Goal: Information Seeking & Learning: Learn about a topic

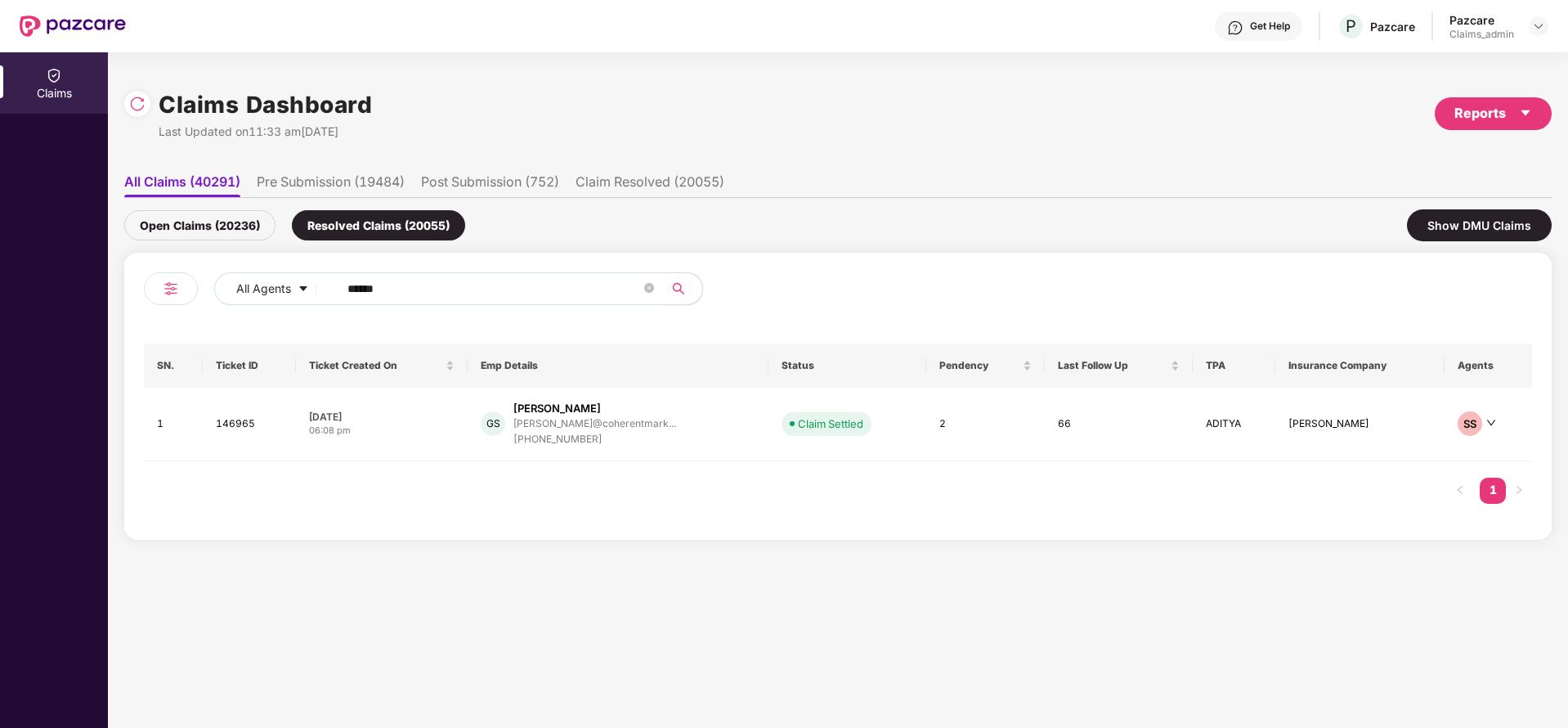
drag, startPoint x: 416, startPoint y: 292, endPoint x: 287, endPoint y: 267, distance: 131.4
click at [287, 267] on div "All Agents ****** SN. Ticket ID Ticket Created On Emp Details Status Pendency L…" at bounding box center [838, 397] width 1427 height 287
type input "******"
click at [543, 422] on div "[EMAIL_ADDRESS][DOMAIN_NAME]" at bounding box center [599, 421] width 166 height 10
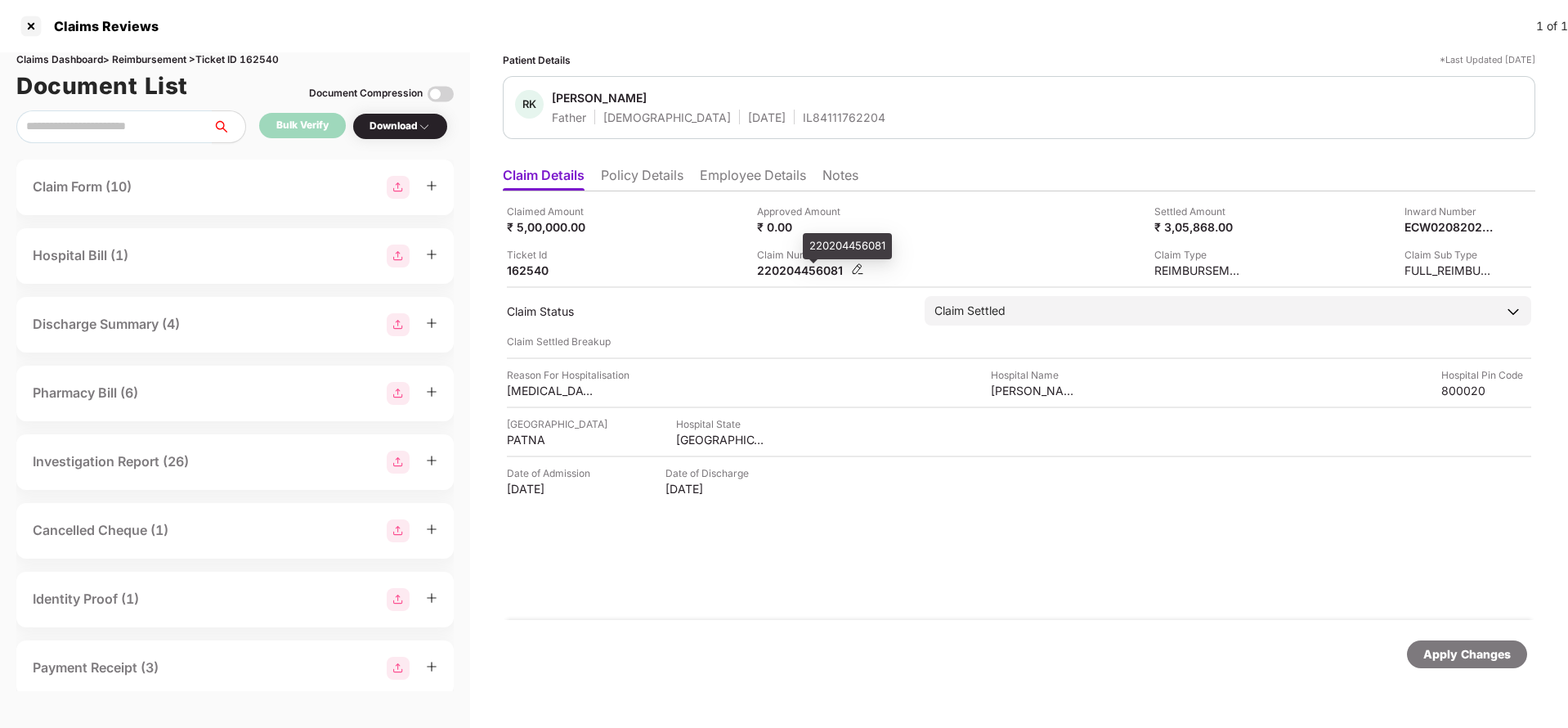
click at [793, 265] on div "220204456081" at bounding box center [802, 270] width 90 height 15
copy div "220204456081"
click at [33, 30] on div at bounding box center [30, 26] width 26 height 26
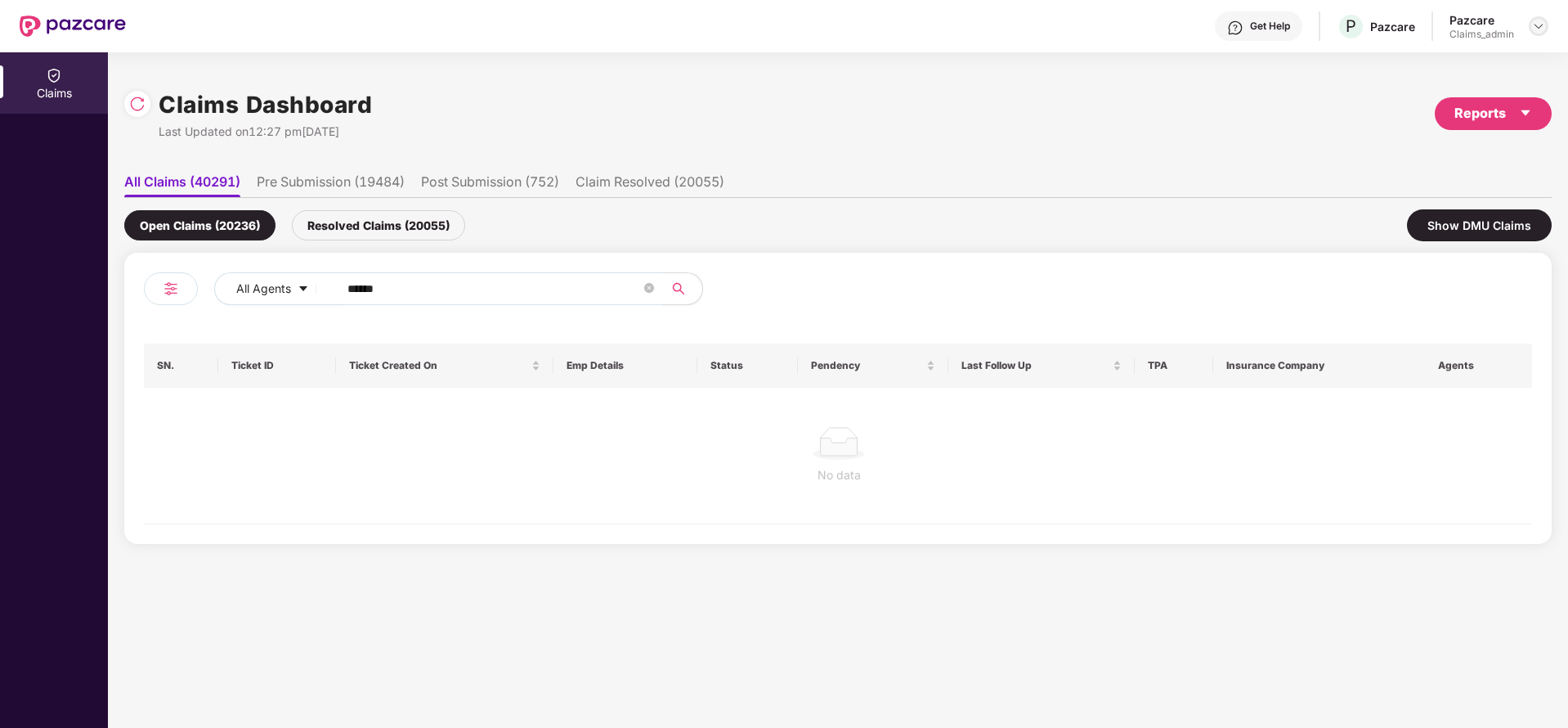
click at [1534, 25] on img at bounding box center [1539, 27] width 13 height 13
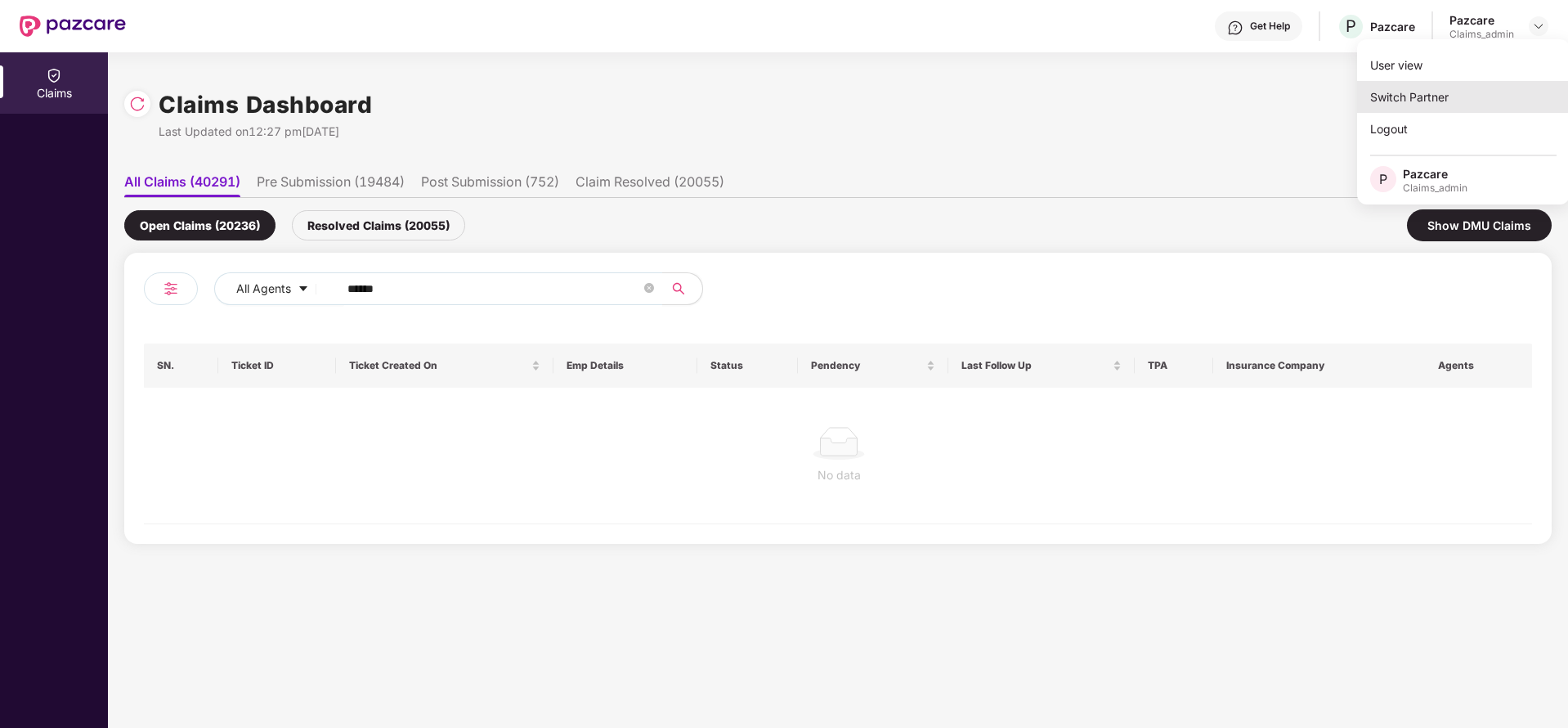
click at [1443, 96] on div "Switch Partner" at bounding box center [1463, 97] width 212 height 32
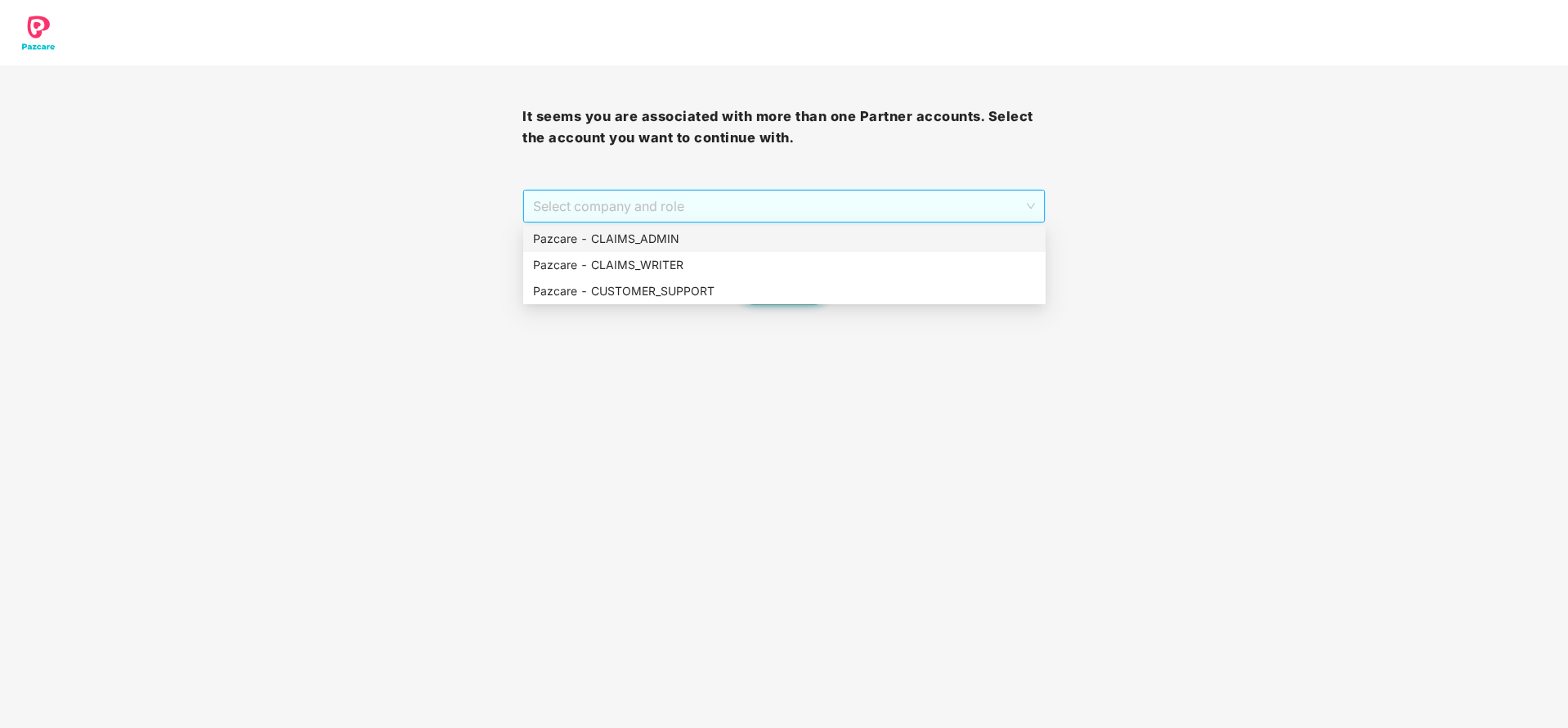
click at [887, 206] on span "Select company and role" at bounding box center [783, 206] width 501 height 31
click at [726, 292] on div "Pazcare - CUSTOMER_SUPPORT" at bounding box center [784, 290] width 503 height 18
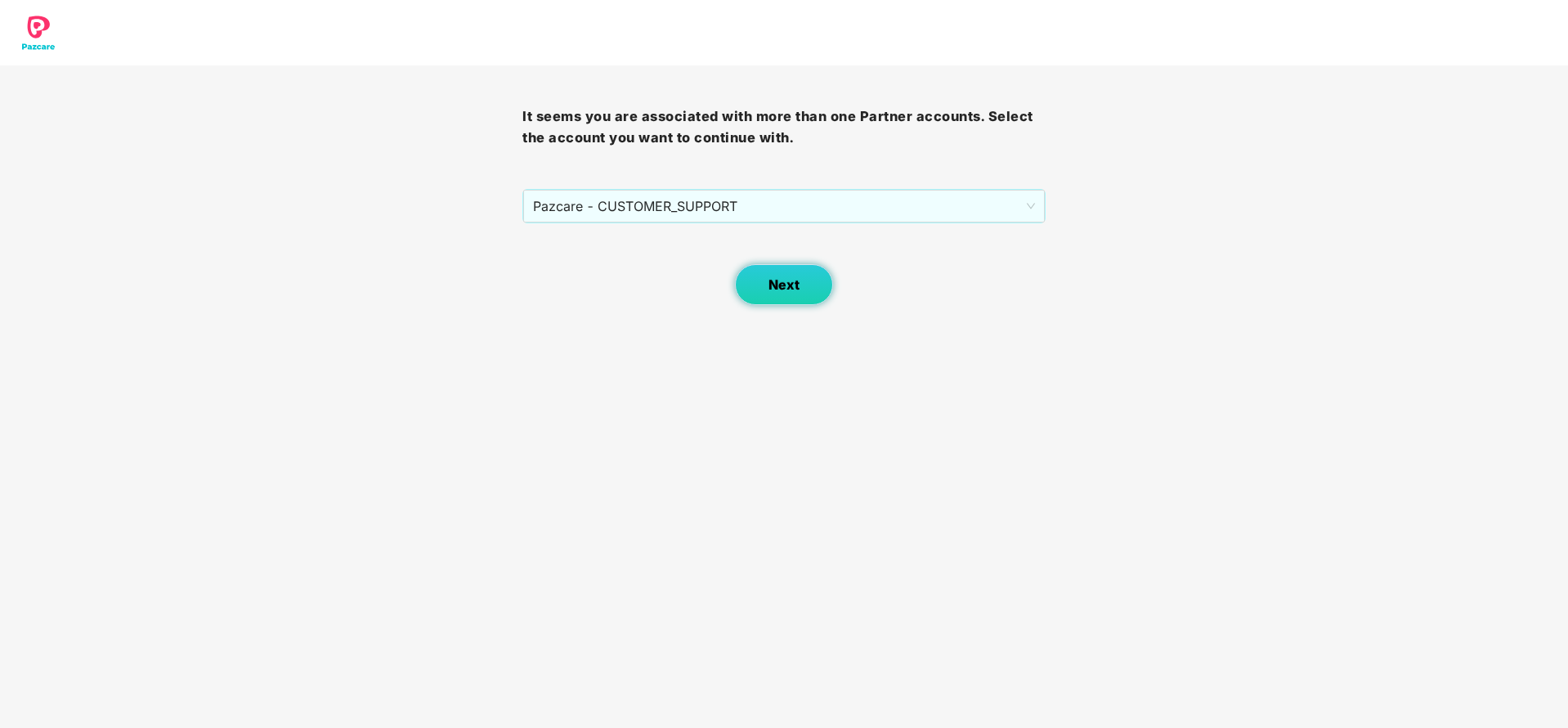
click at [788, 282] on span "Next" at bounding box center [784, 285] width 31 height 15
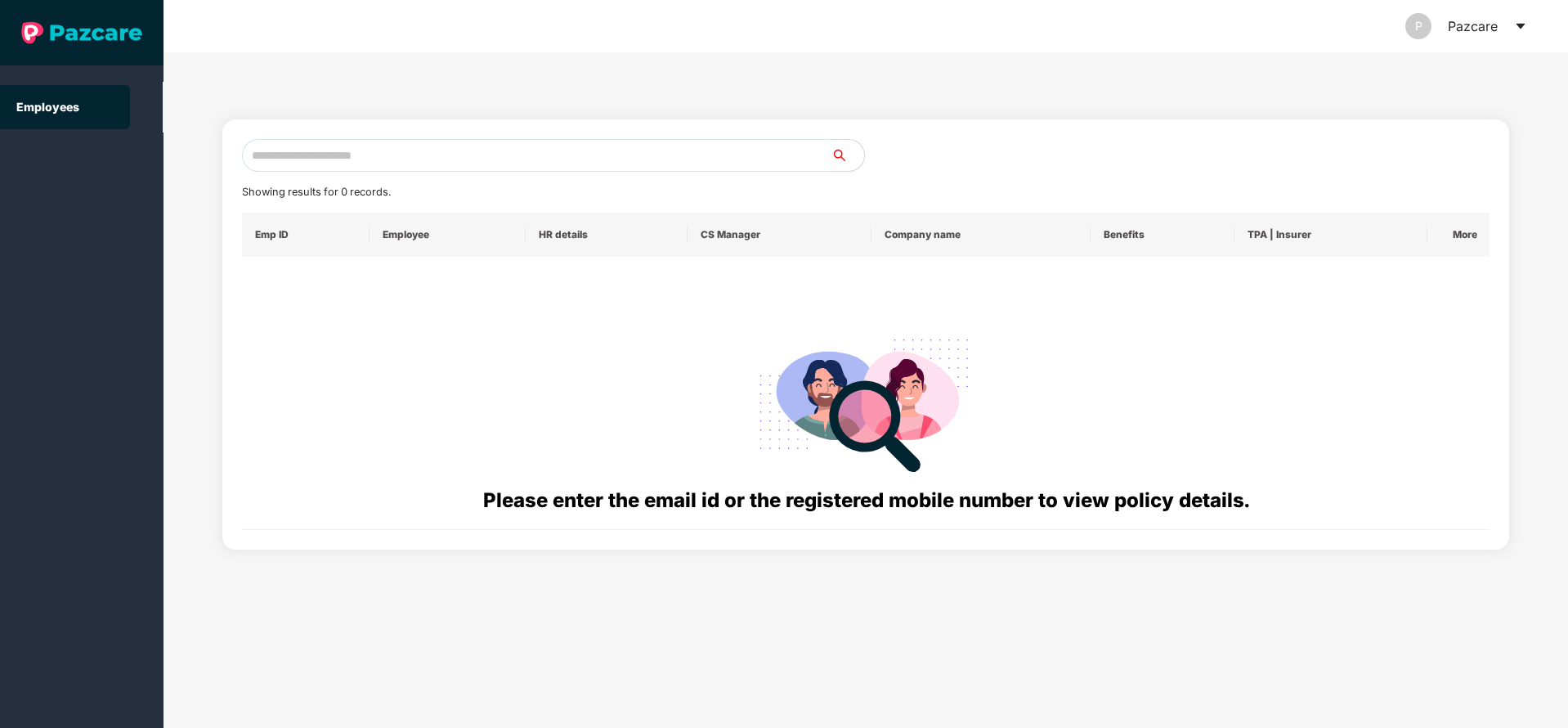
click at [501, 165] on input "text" at bounding box center [537, 155] width 590 height 32
paste input "**********"
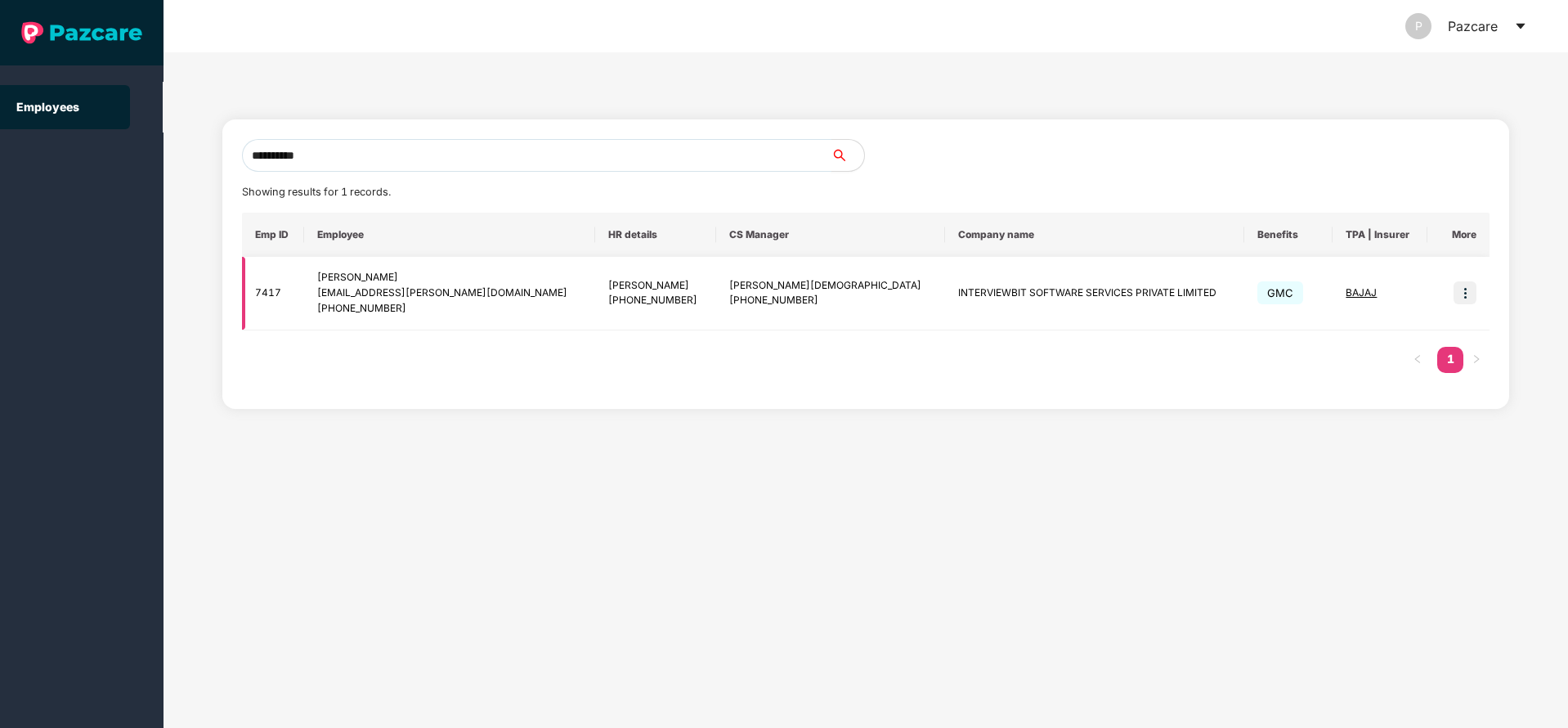
type input "**********"
click at [1463, 297] on img at bounding box center [1465, 293] width 23 height 23
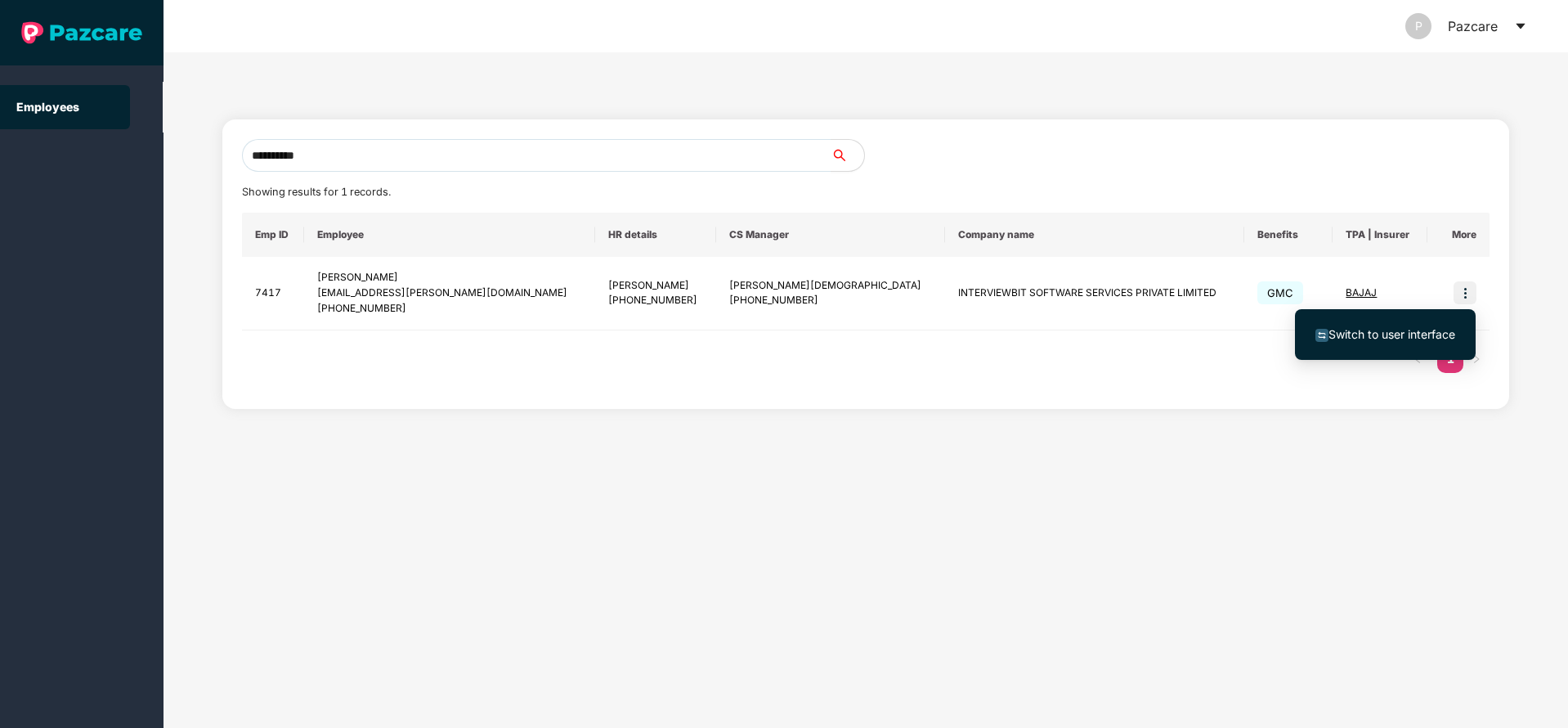
click at [1377, 327] on span "Switch to user interface" at bounding box center [1391, 334] width 127 height 14
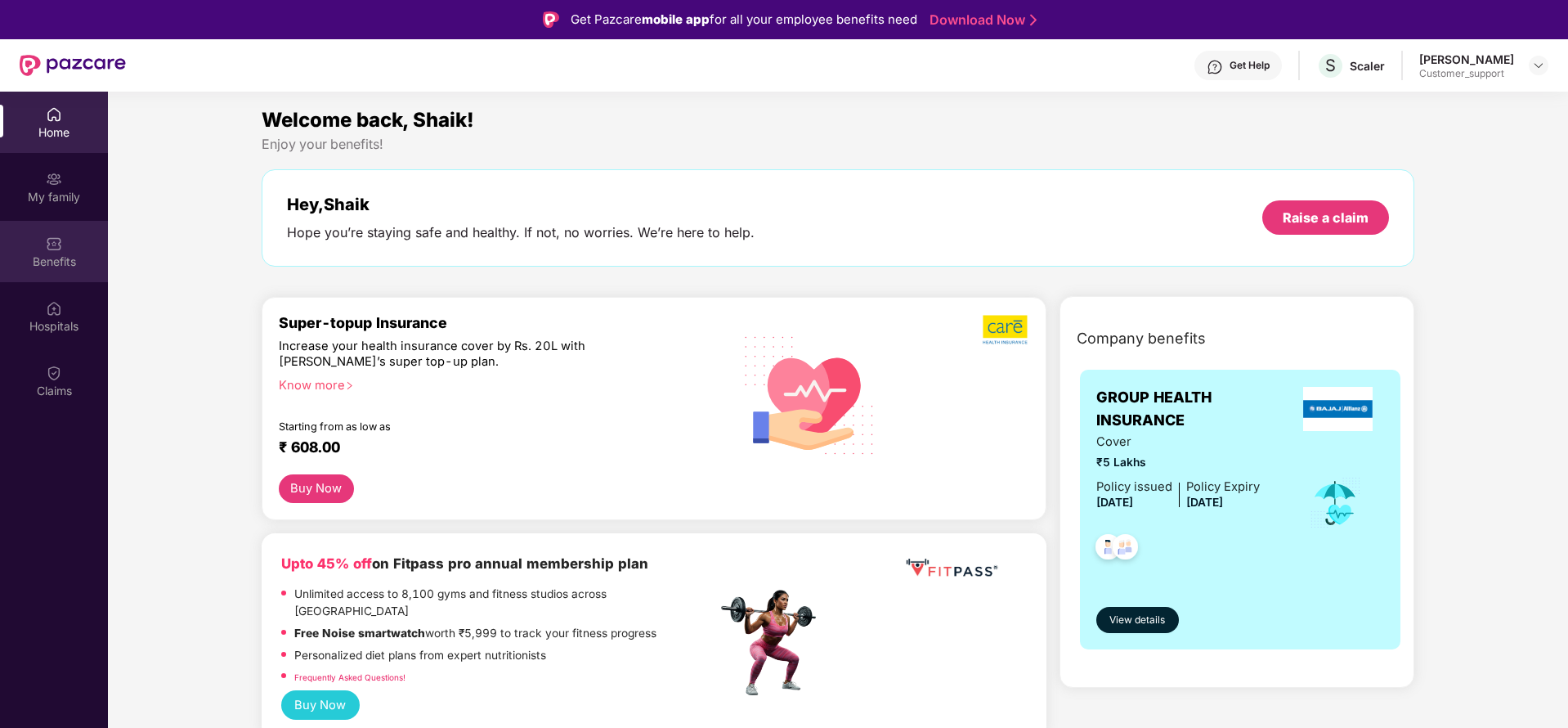
click at [39, 261] on div "Benefits" at bounding box center [53, 261] width 108 height 16
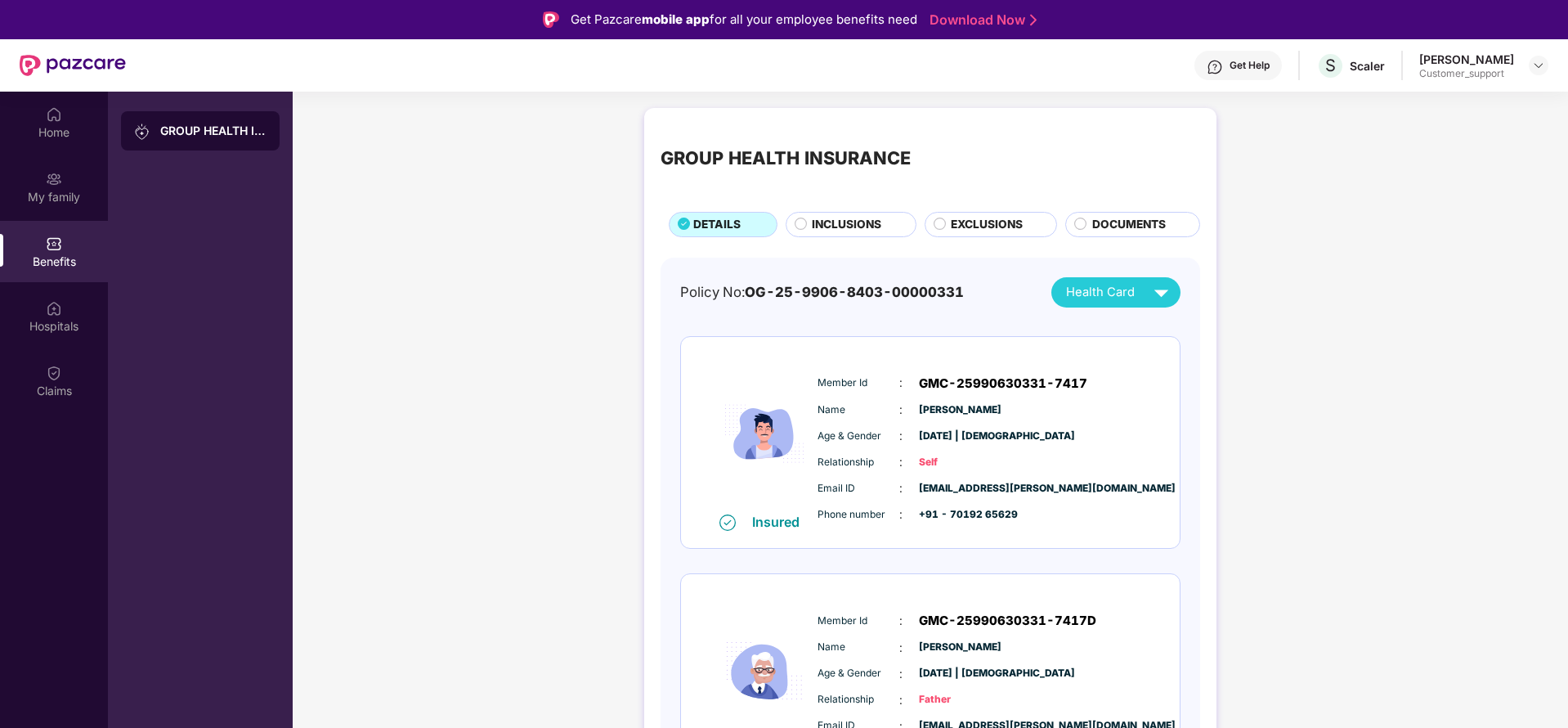
click at [839, 218] on span "INCLUSIONS" at bounding box center [846, 225] width 69 height 18
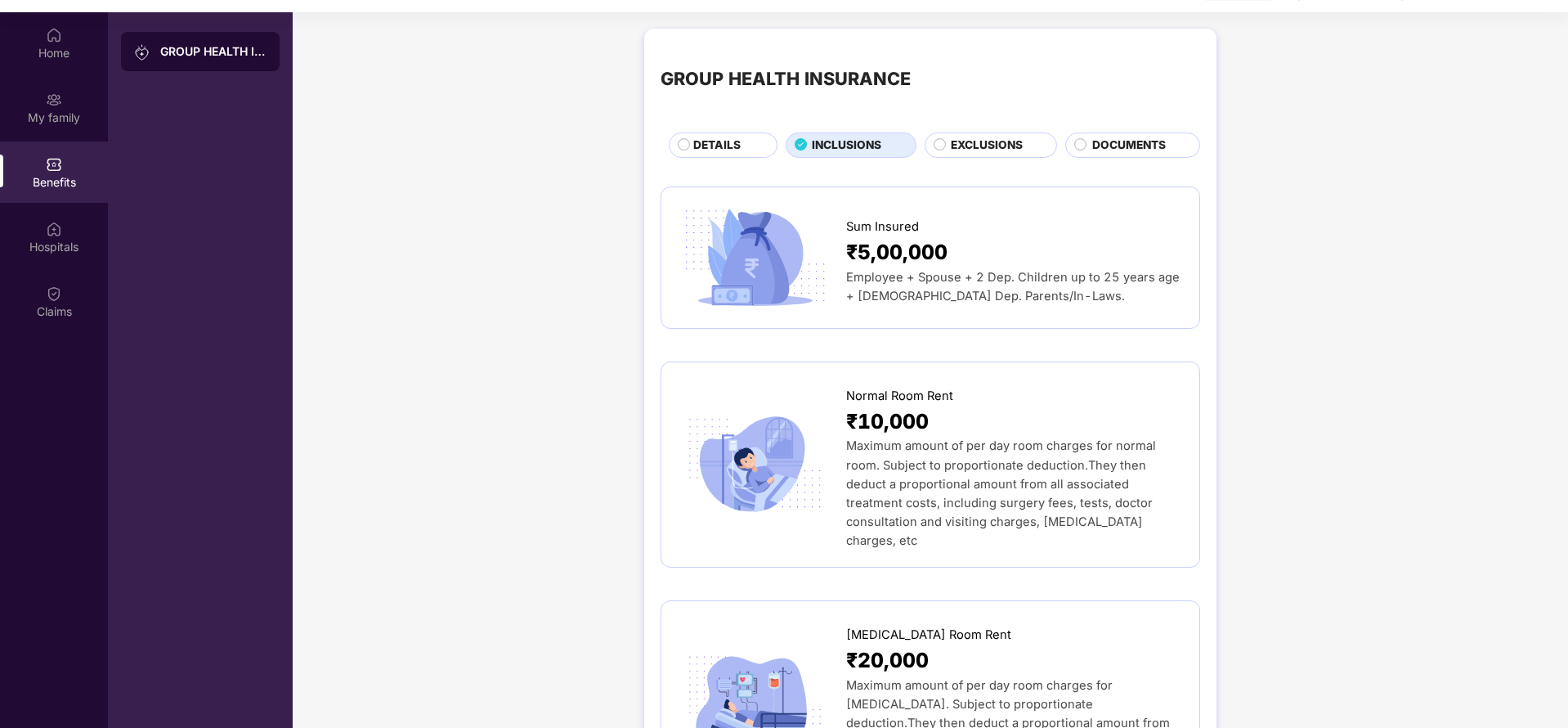
scroll to position [91, 0]
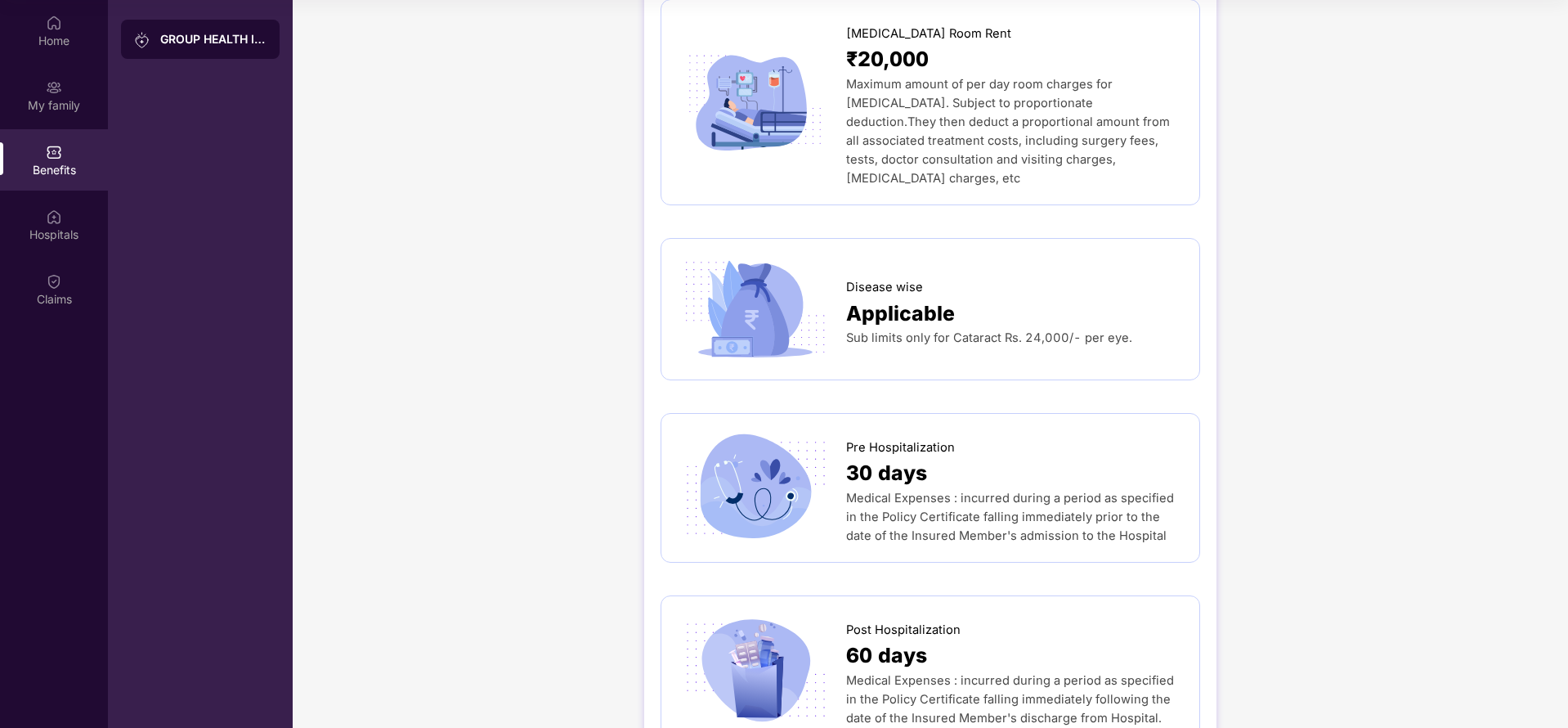
scroll to position [638, 0]
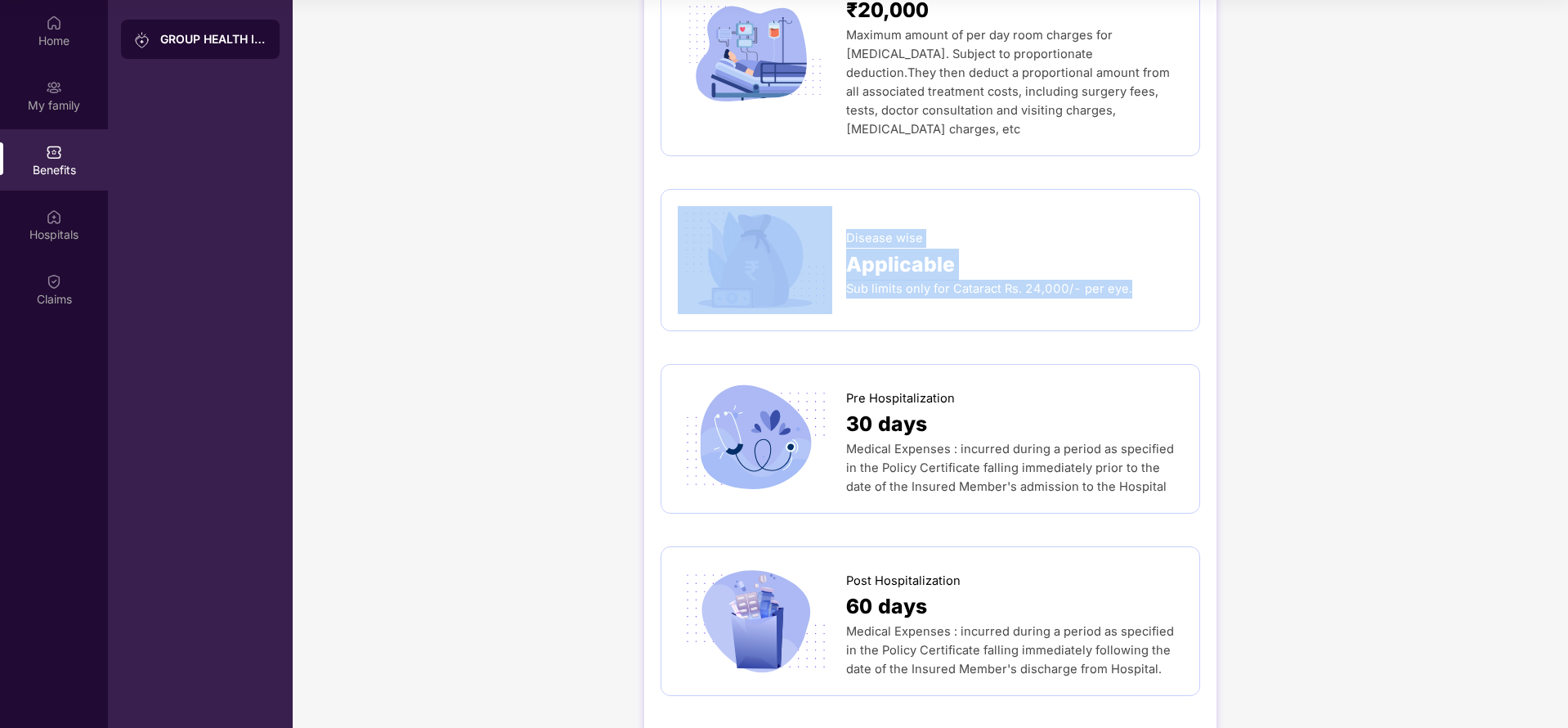
drag, startPoint x: 841, startPoint y: 199, endPoint x: 1140, endPoint y: 253, distance: 303.8
click at [1140, 253] on div "Disease wise Applicable Sub limits only for Cataract Rs. 24,000/- per eye." at bounding box center [930, 260] width 505 height 108
copy div "Disease wise Applicable Sub limits only for Cataract Rs. 24,000/- per eye."
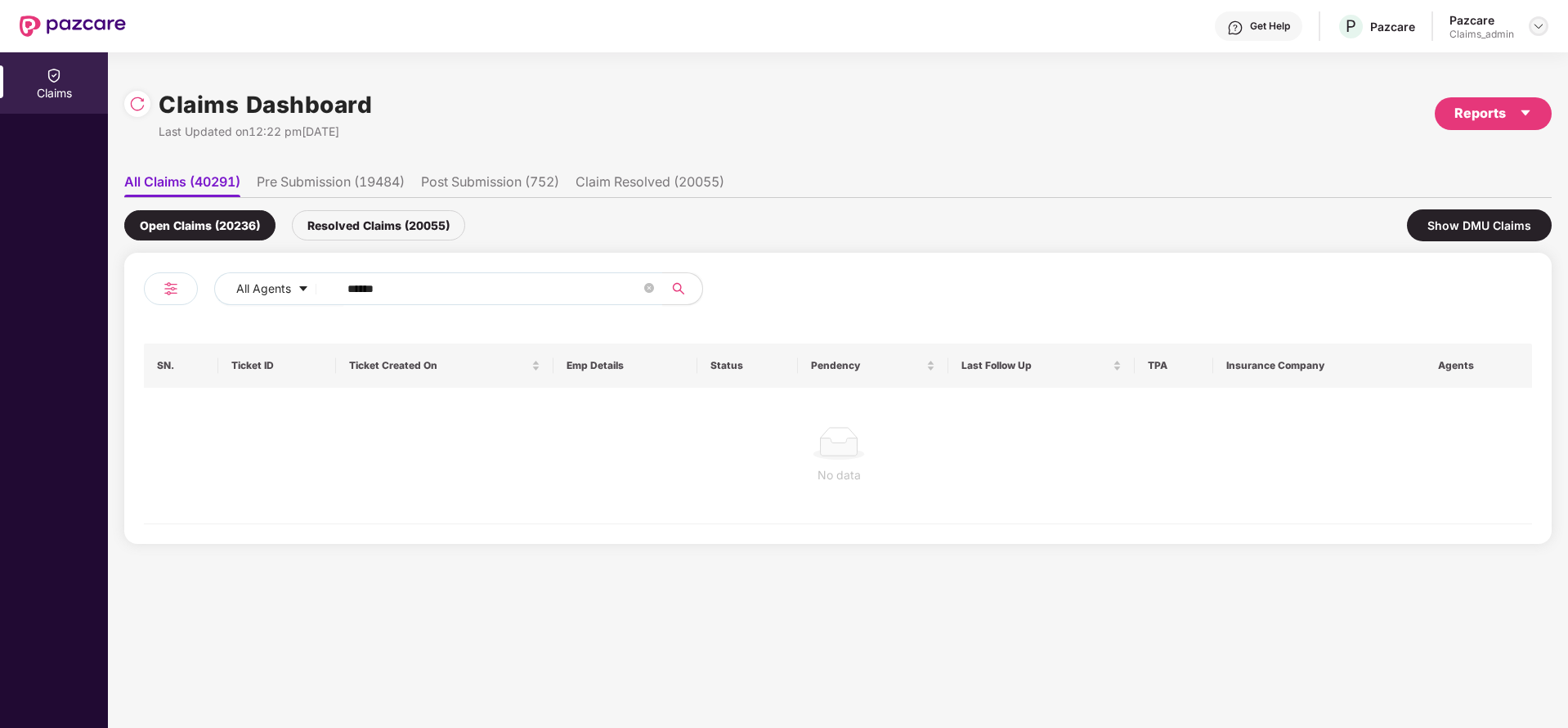
click at [1540, 29] on img at bounding box center [1539, 27] width 13 height 13
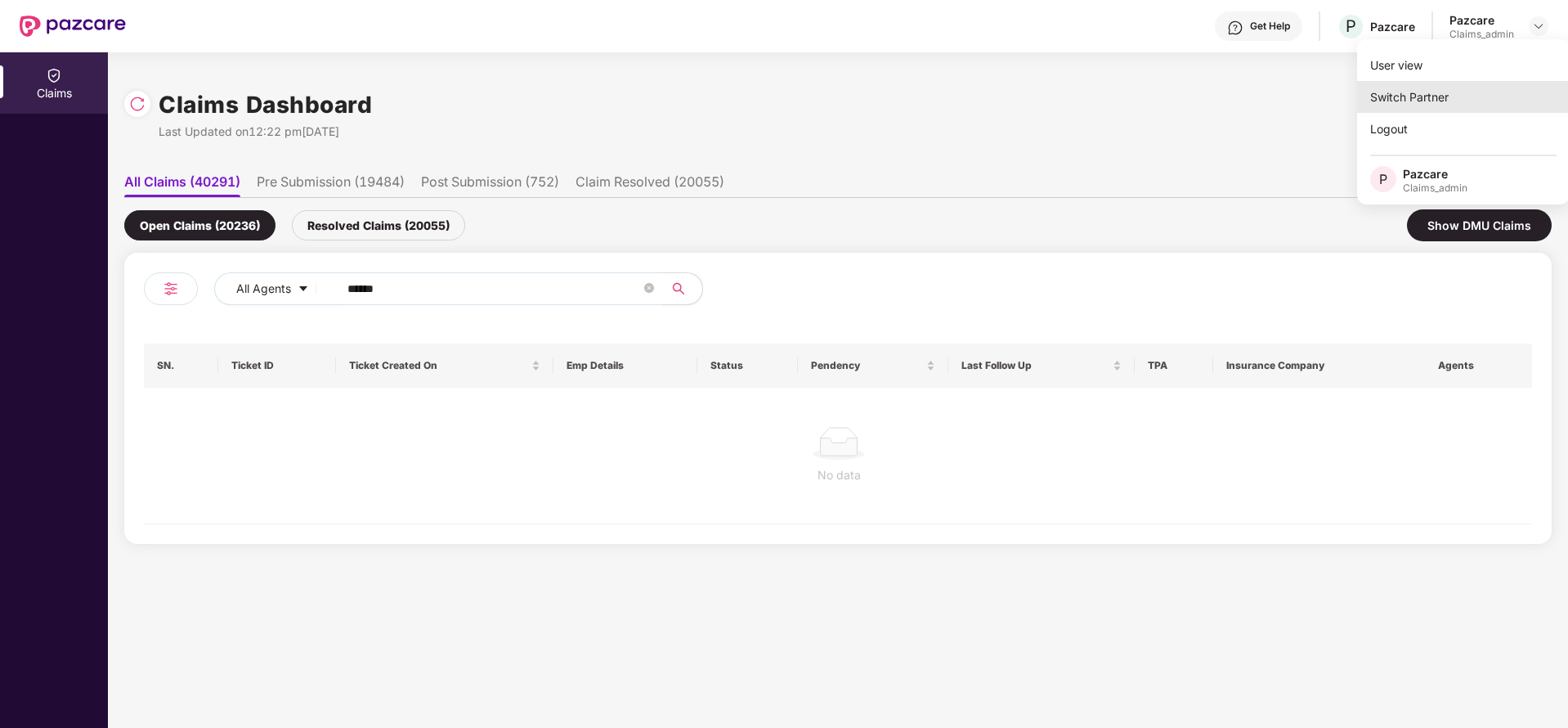
click at [1457, 90] on div "Switch Partner" at bounding box center [1463, 97] width 212 height 32
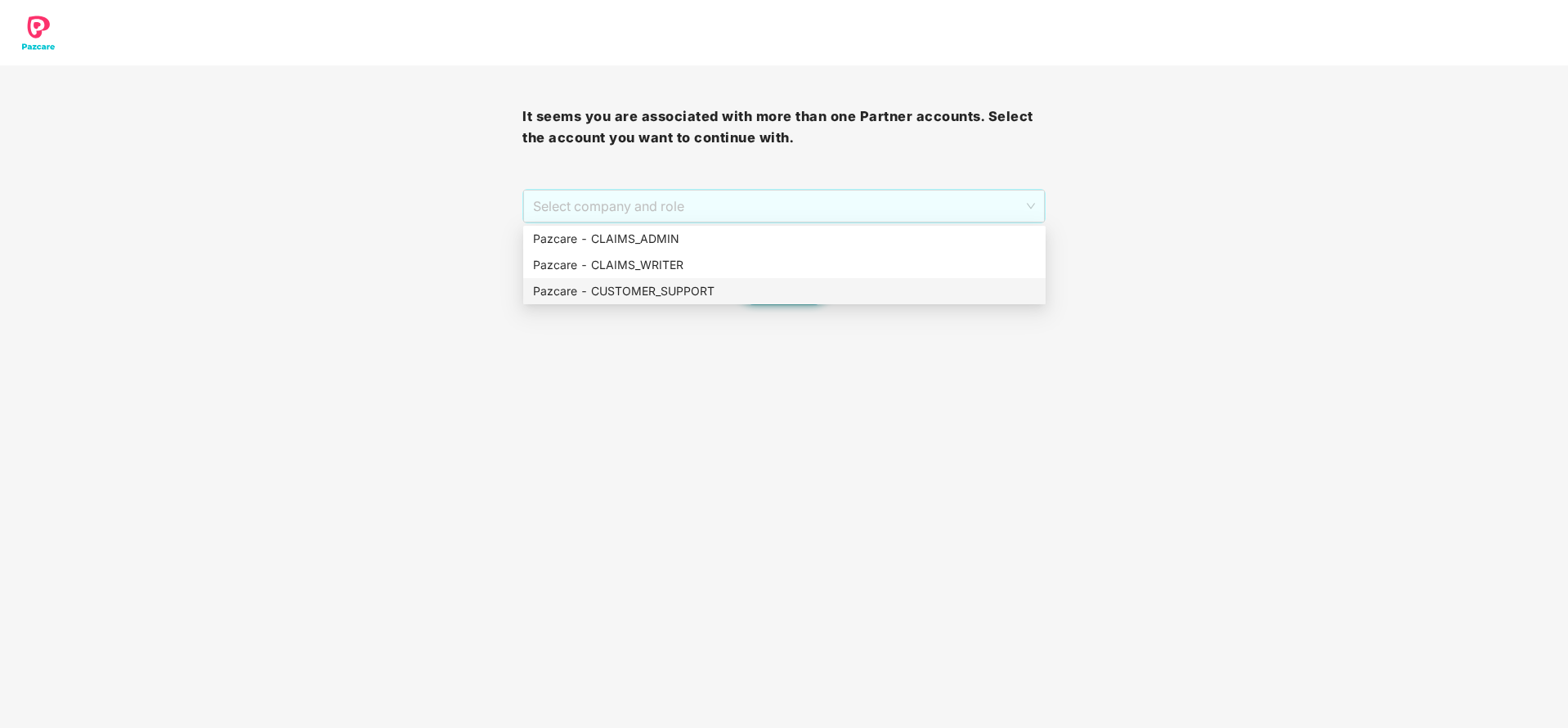
drag, startPoint x: 751, startPoint y: 212, endPoint x: 709, endPoint y: 300, distance: 97.5
click at [709, 300] on body "It seems you are associated with more than one Partner accounts. Select the acc…" at bounding box center [784, 364] width 1568 height 728
drag, startPoint x: 709, startPoint y: 300, endPoint x: 721, endPoint y: 288, distance: 17.0
click at [721, 288] on div "Pazcare - CUSTOMER_SUPPORT" at bounding box center [784, 290] width 503 height 18
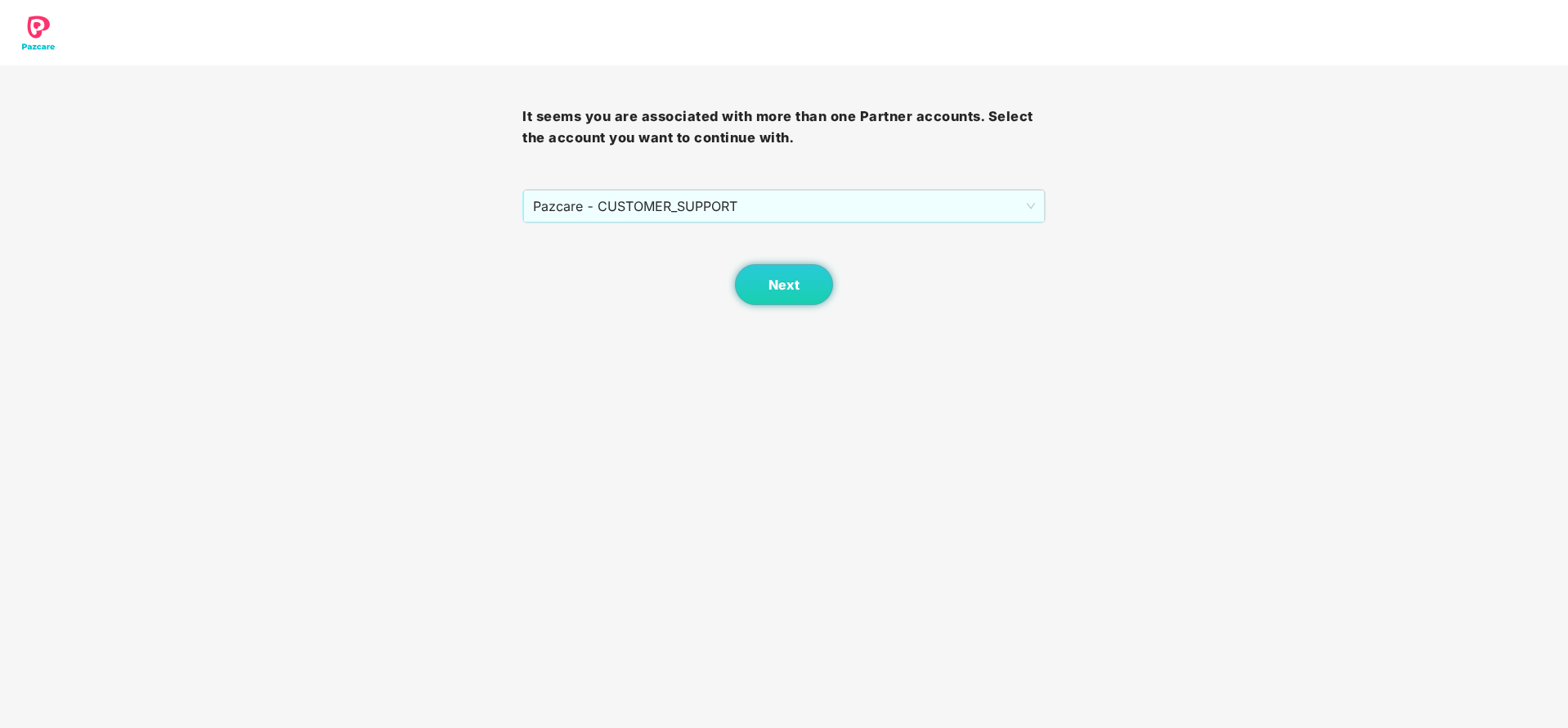
click at [721, 288] on div "Next" at bounding box center [783, 265] width 522 height 82
click at [794, 285] on span "Next" at bounding box center [784, 285] width 31 height 15
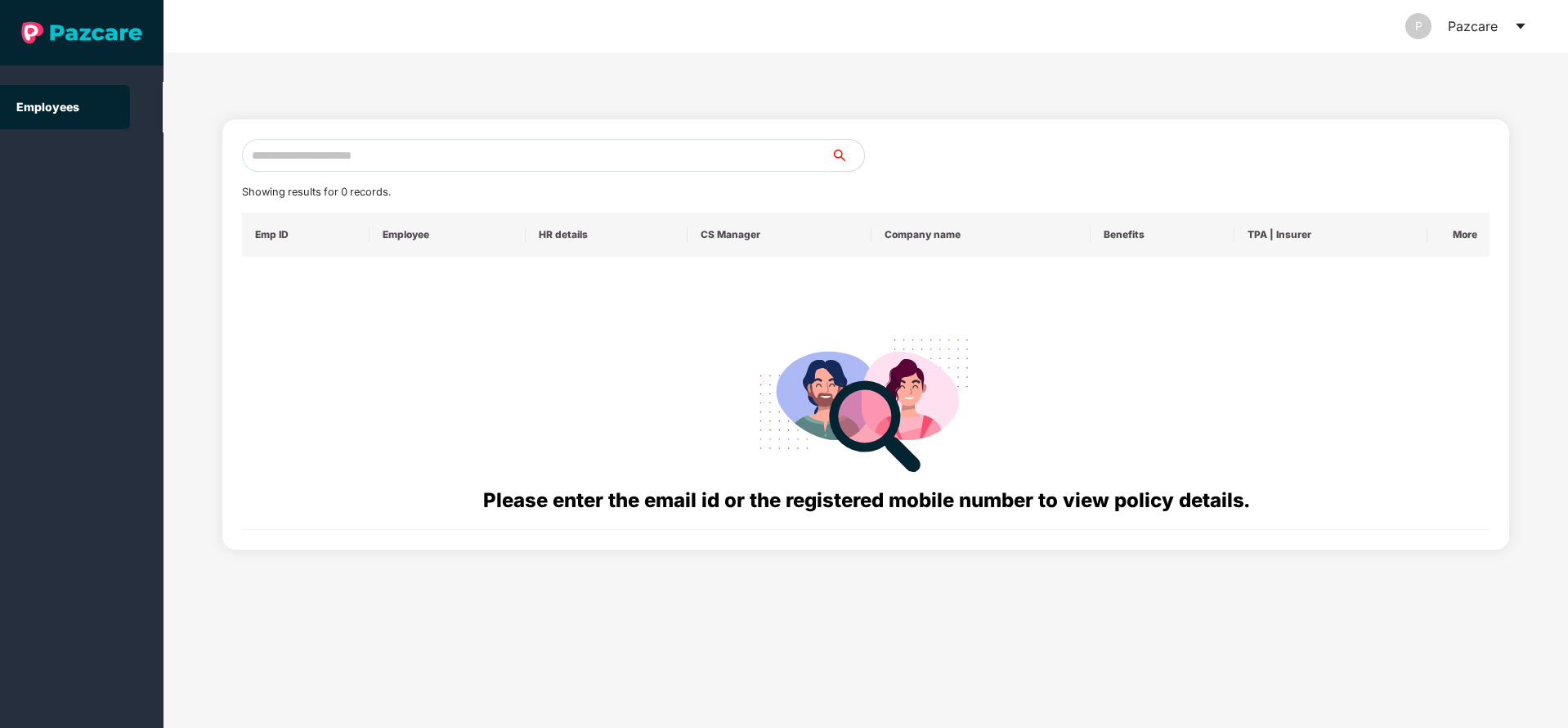
click at [543, 148] on input "text" at bounding box center [537, 155] width 590 height 32
paste input "**********"
drag, startPoint x: 403, startPoint y: 159, endPoint x: 183, endPoint y: 166, distance: 220.1
click at [183, 166] on div "**********" at bounding box center [866, 390] width 1404 height 676
paste input "text"
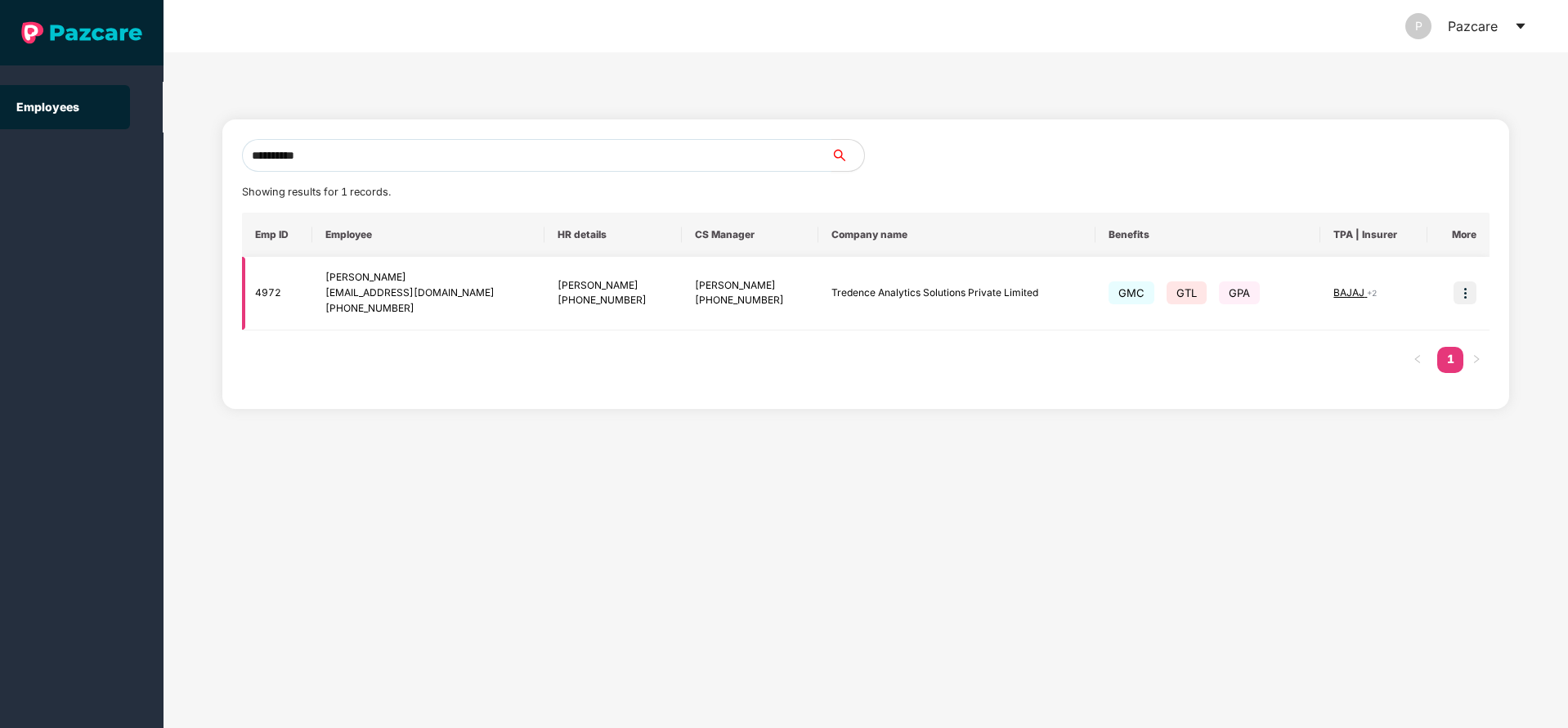
type input "**********"
click at [1466, 290] on img at bounding box center [1465, 293] width 23 height 23
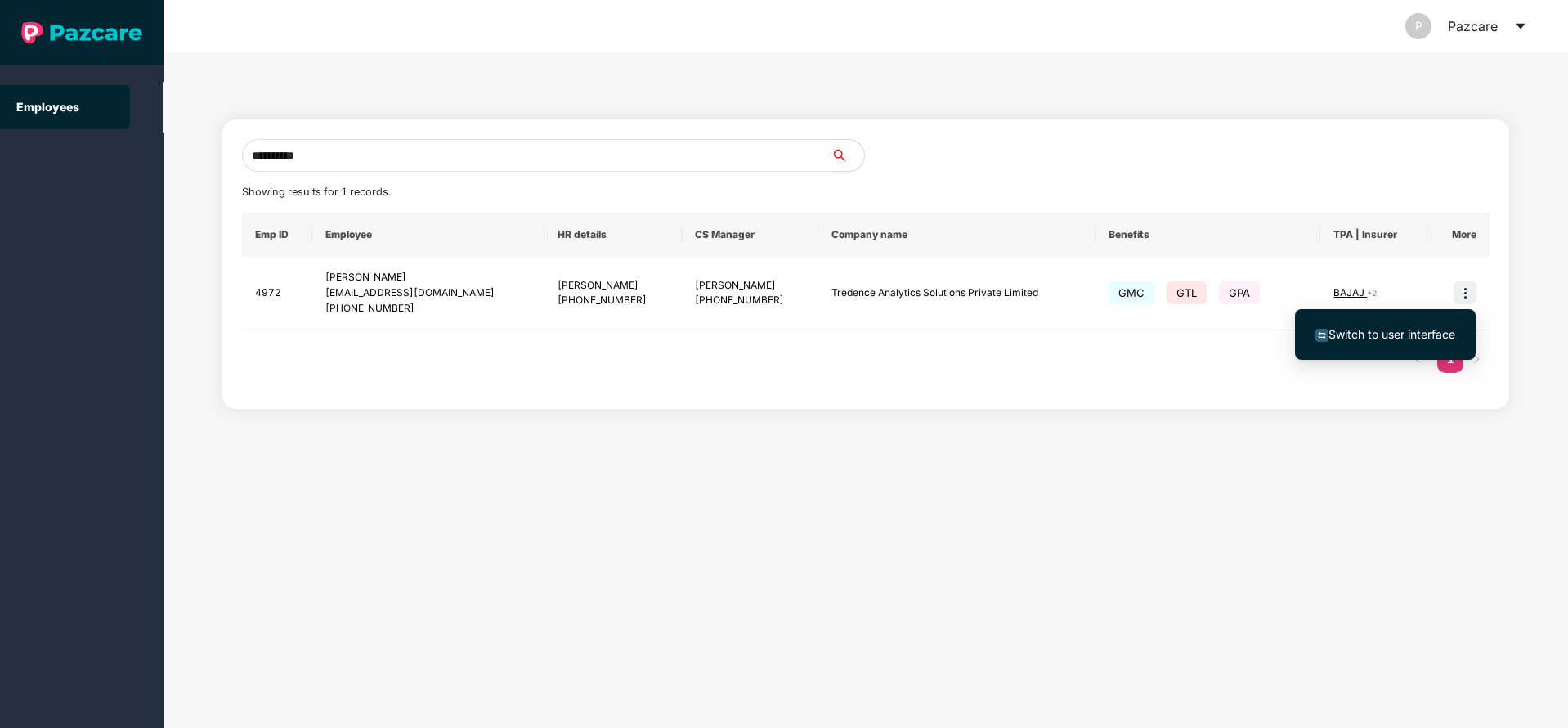
click at [1386, 340] on span "Switch to user interface" at bounding box center [1391, 334] width 127 height 14
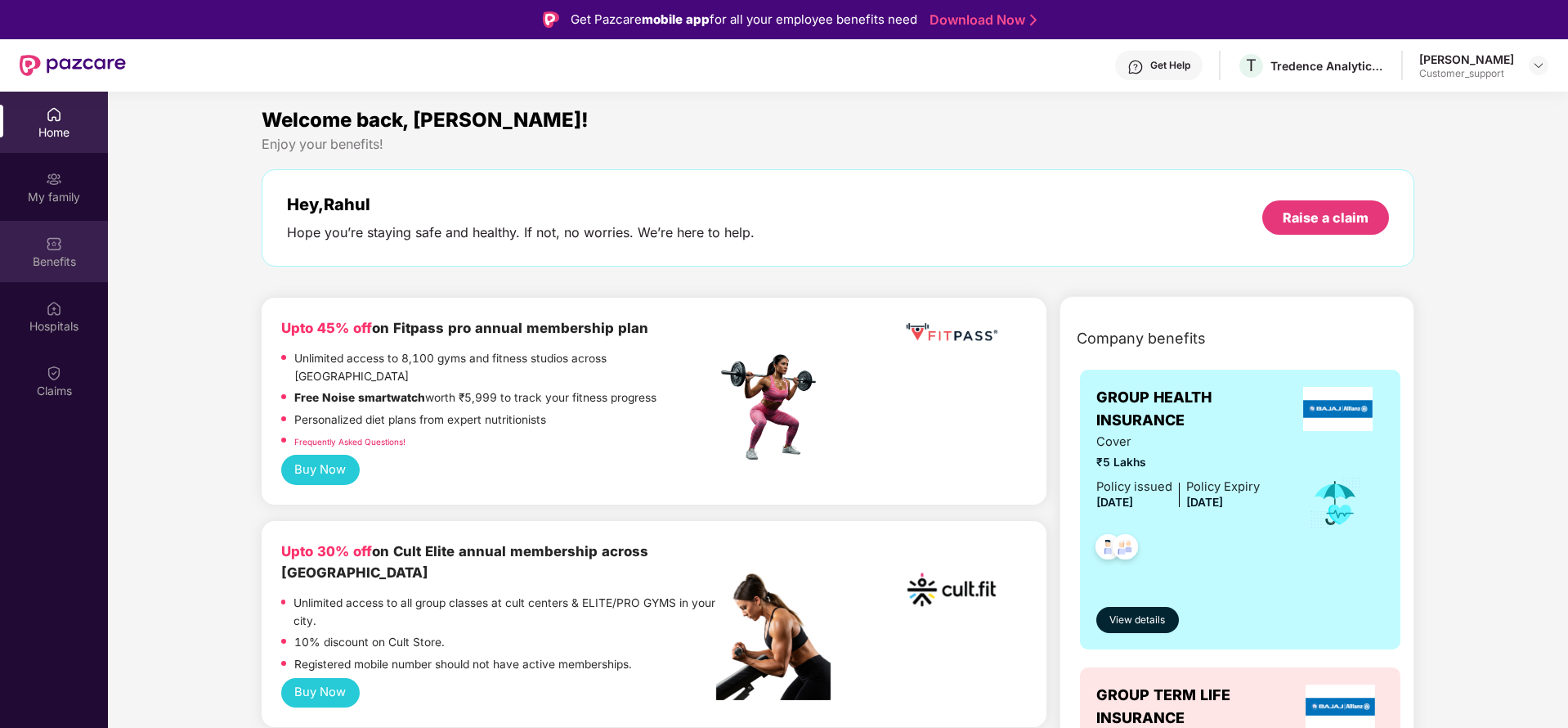
click at [37, 267] on div "Benefits" at bounding box center [53, 261] width 108 height 16
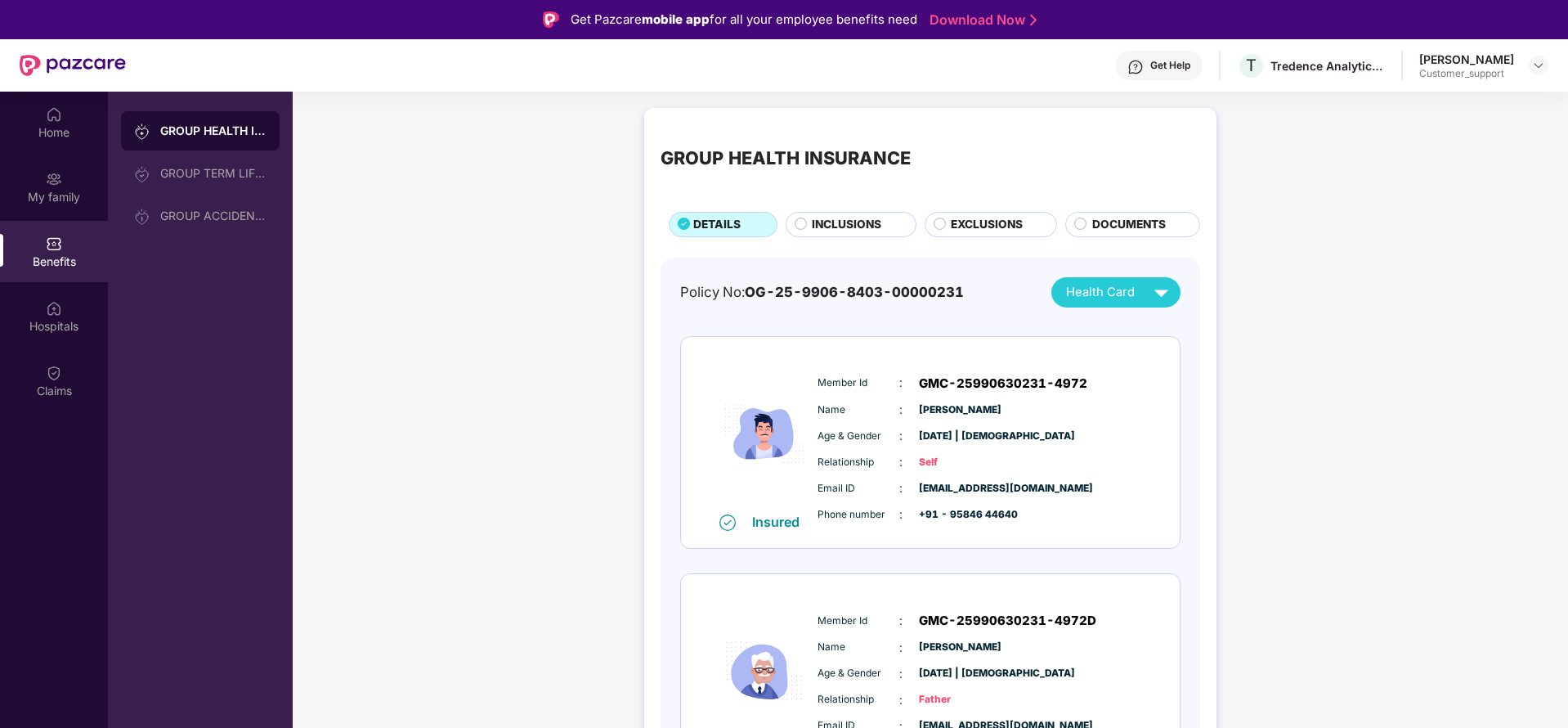
click at [844, 219] on span "INCLUSIONS" at bounding box center [846, 225] width 69 height 18
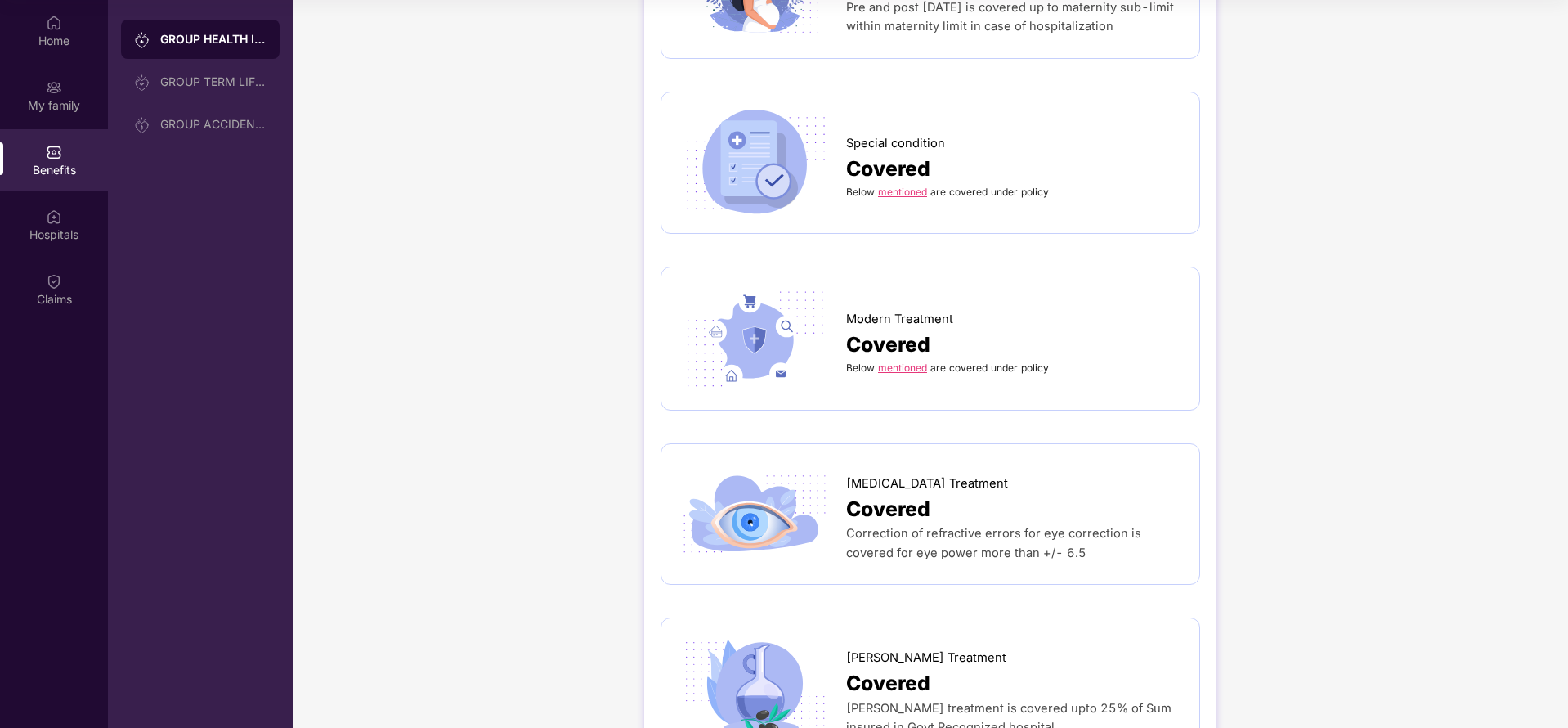
scroll to position [1938, 0]
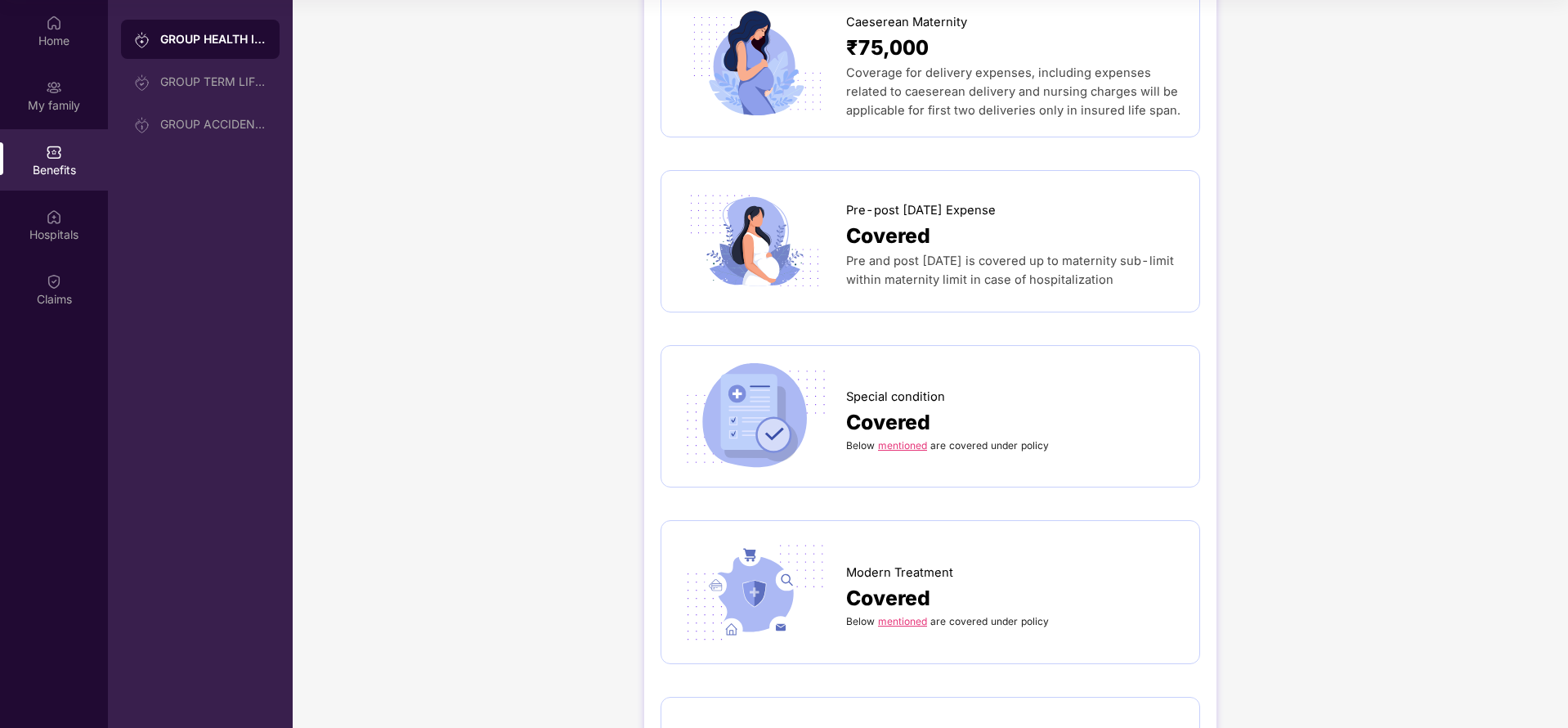
click at [911, 439] on link "mentioned" at bounding box center [903, 444] width 49 height 12
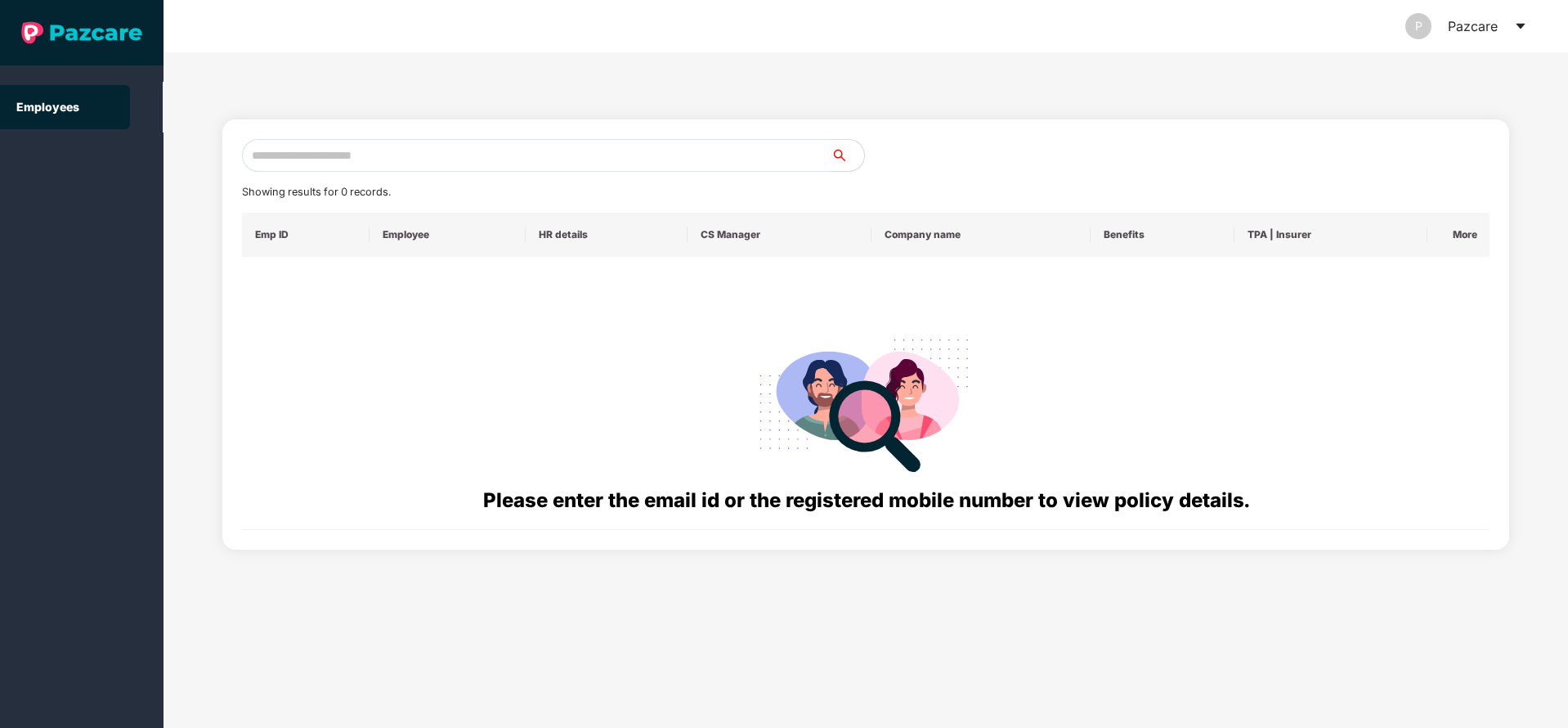
click at [714, 148] on input "text" at bounding box center [537, 155] width 590 height 32
paste input "**********"
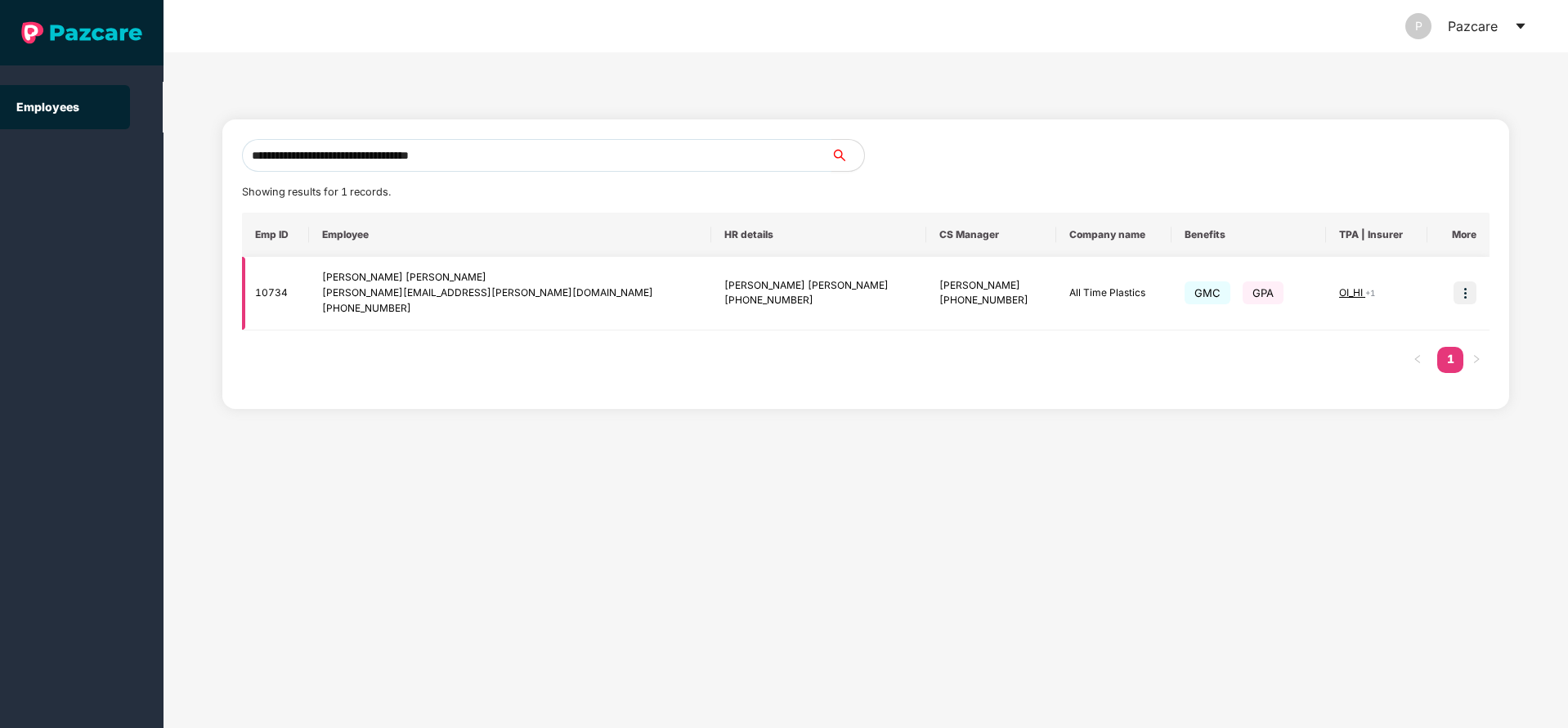
type input "**********"
click at [1466, 282] on img at bounding box center [1465, 293] width 23 height 23
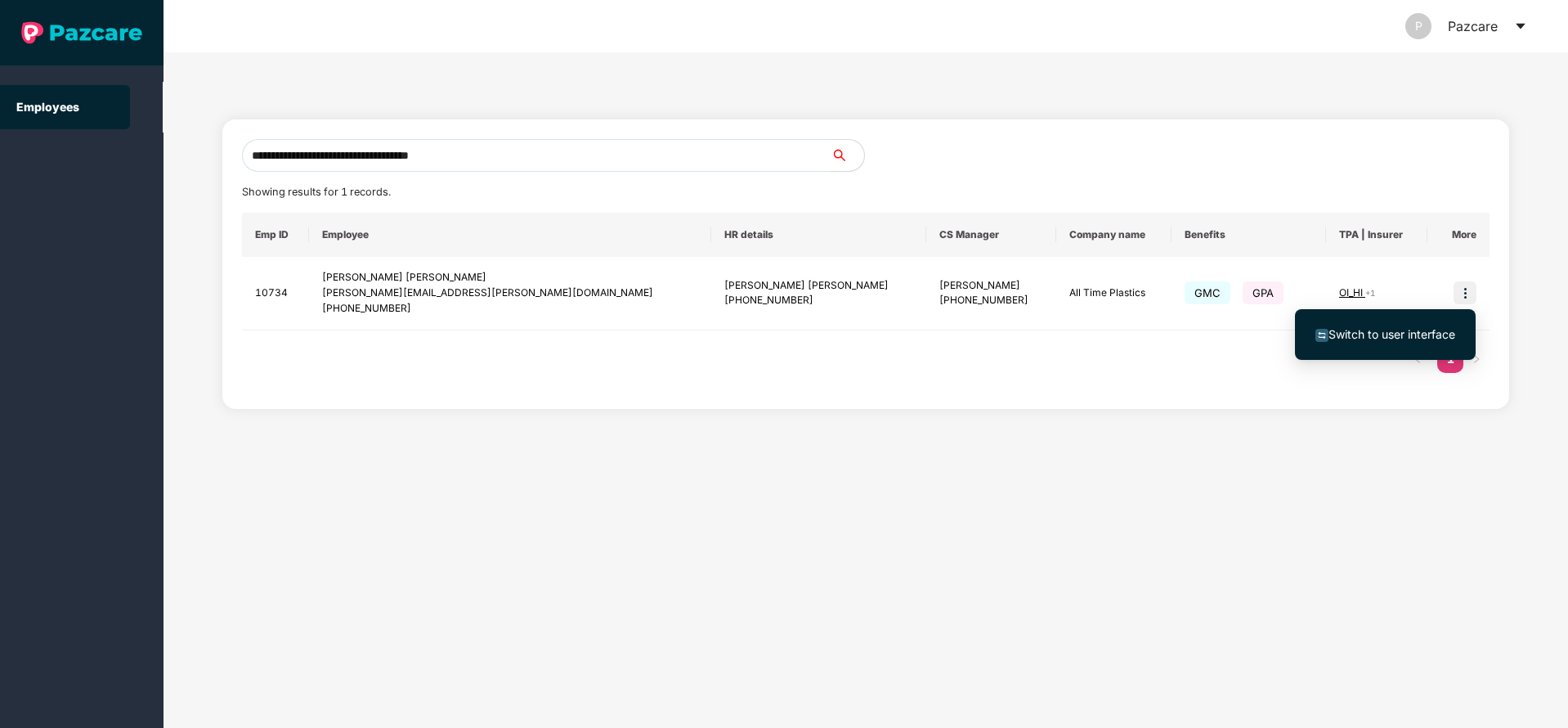
click at [1384, 317] on li "Switch to user interface" at bounding box center [1385, 334] width 181 height 34
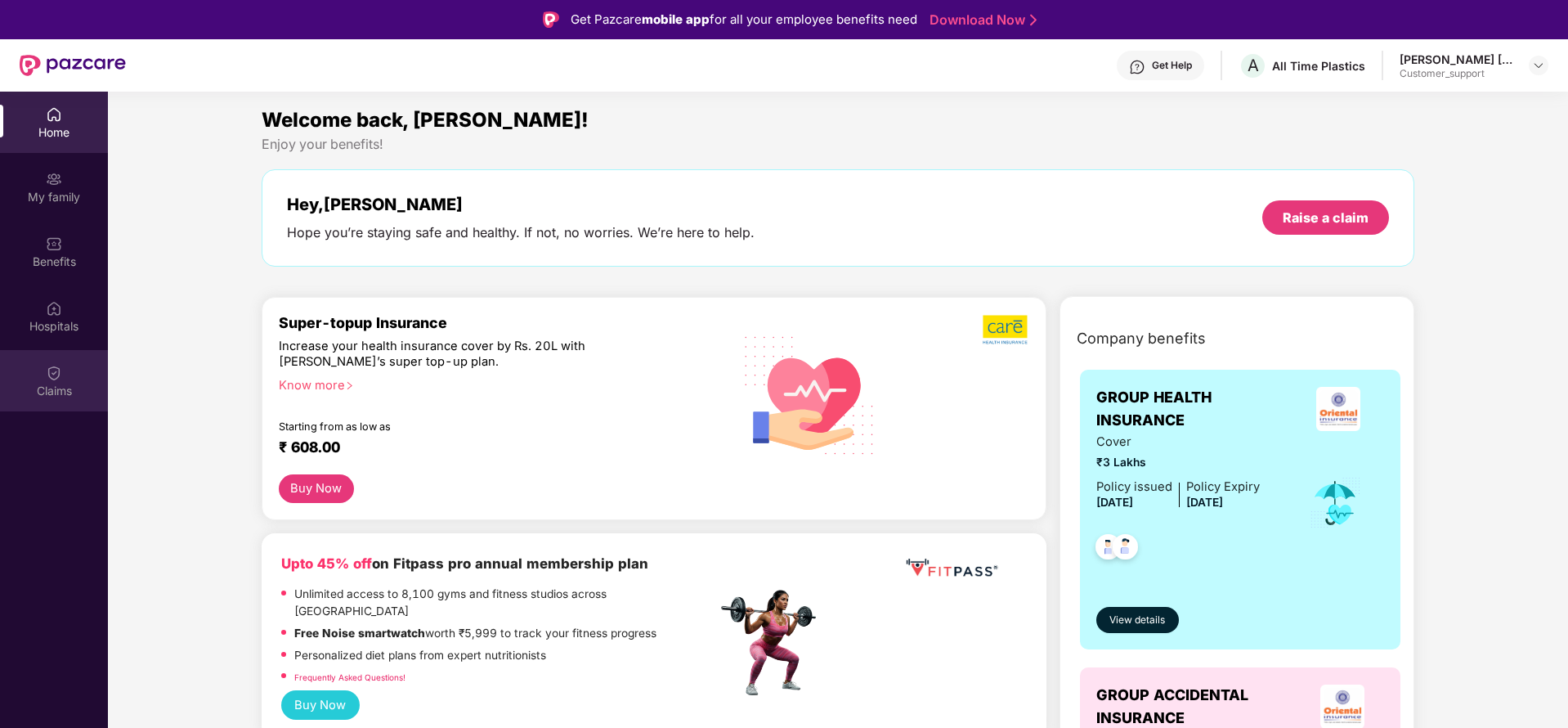
click at [55, 384] on div "Claims" at bounding box center [53, 390] width 108 height 16
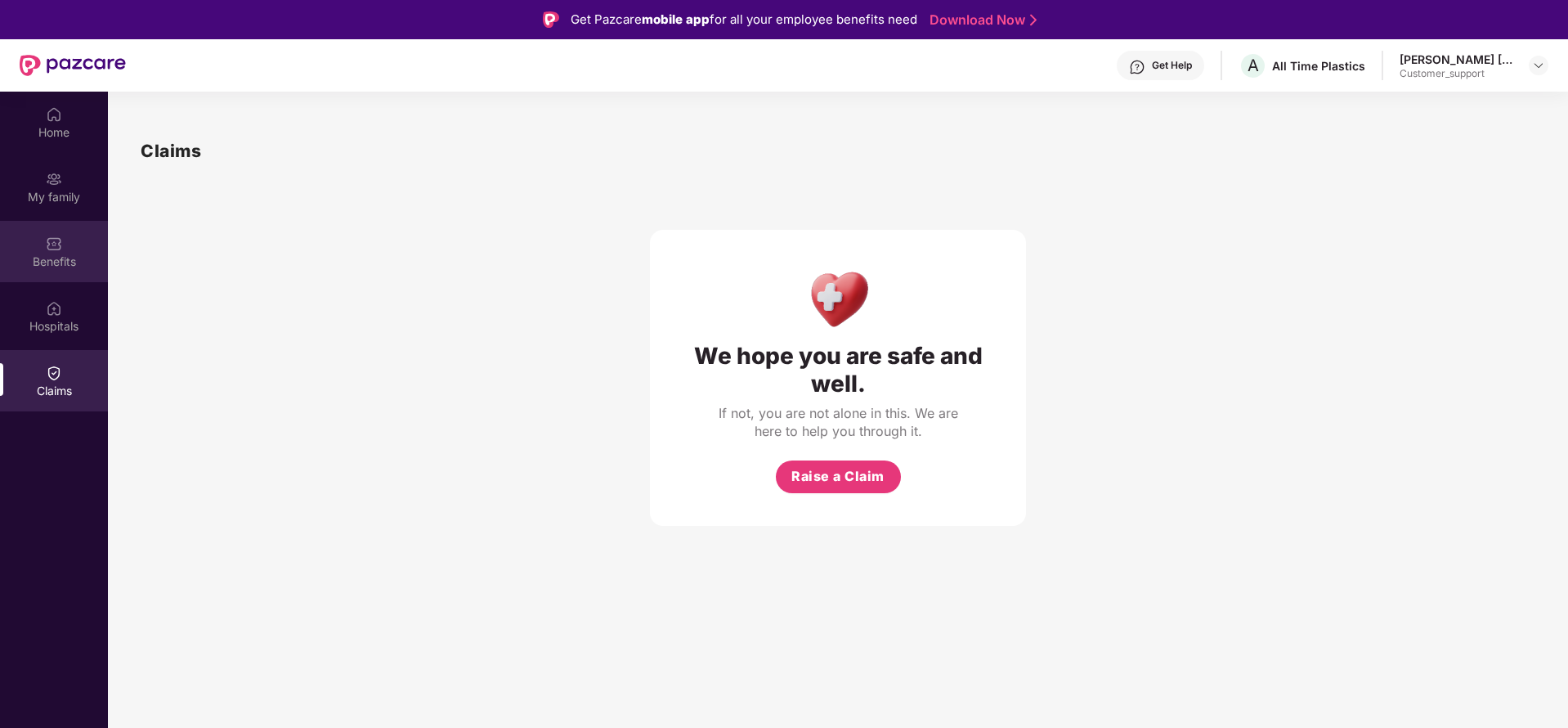
click at [39, 240] on div "Benefits" at bounding box center [53, 251] width 108 height 61
